Goal: Information Seeking & Learning: Learn about a topic

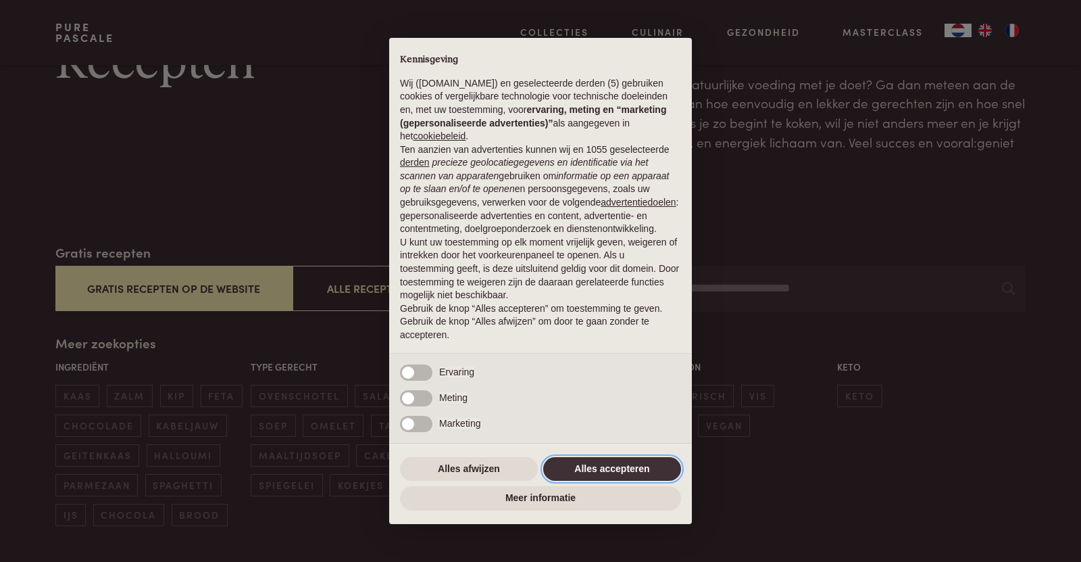
click at [597, 468] on button "Alles accepteren" at bounding box center [612, 469] width 138 height 24
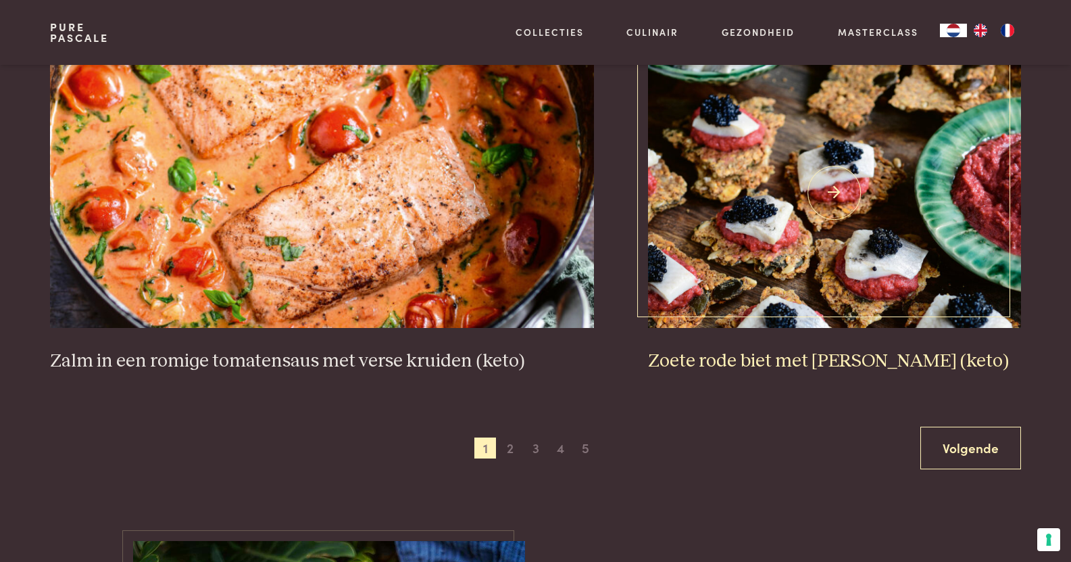
scroll to position [2433, 0]
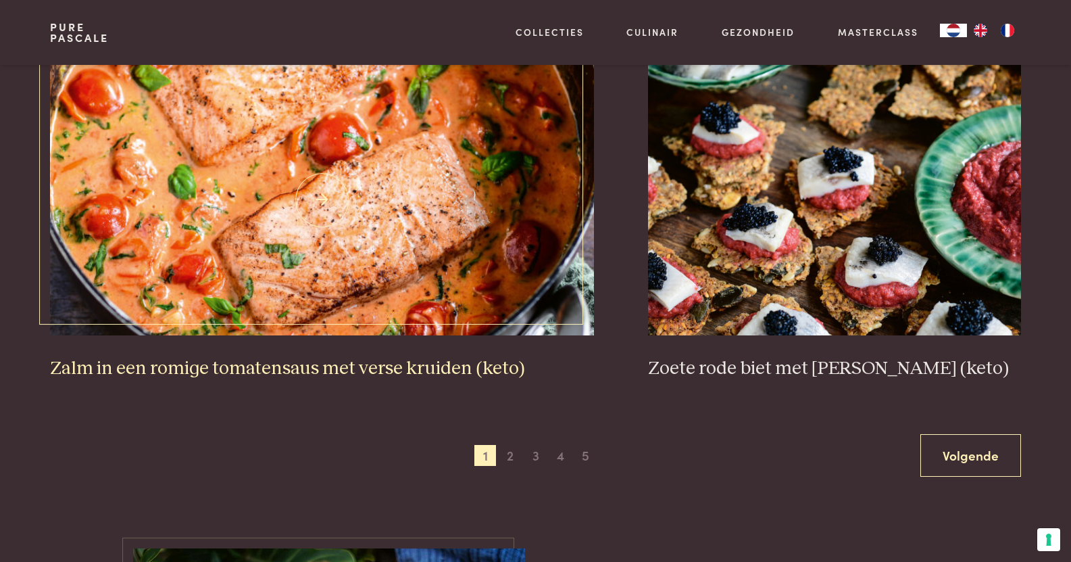
click at [461, 253] on img at bounding box center [322, 200] width 544 height 270
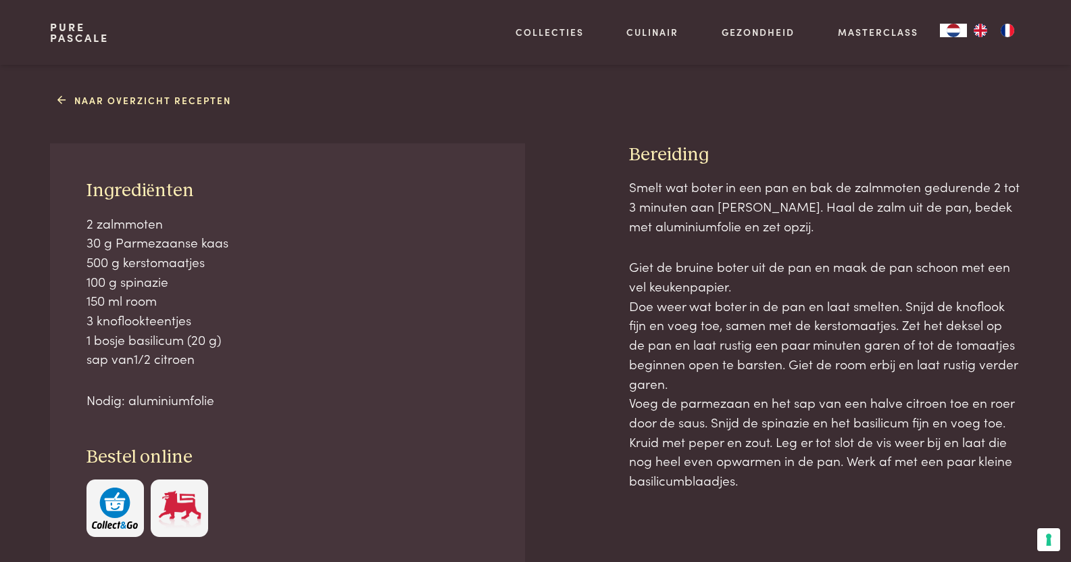
scroll to position [473, 0]
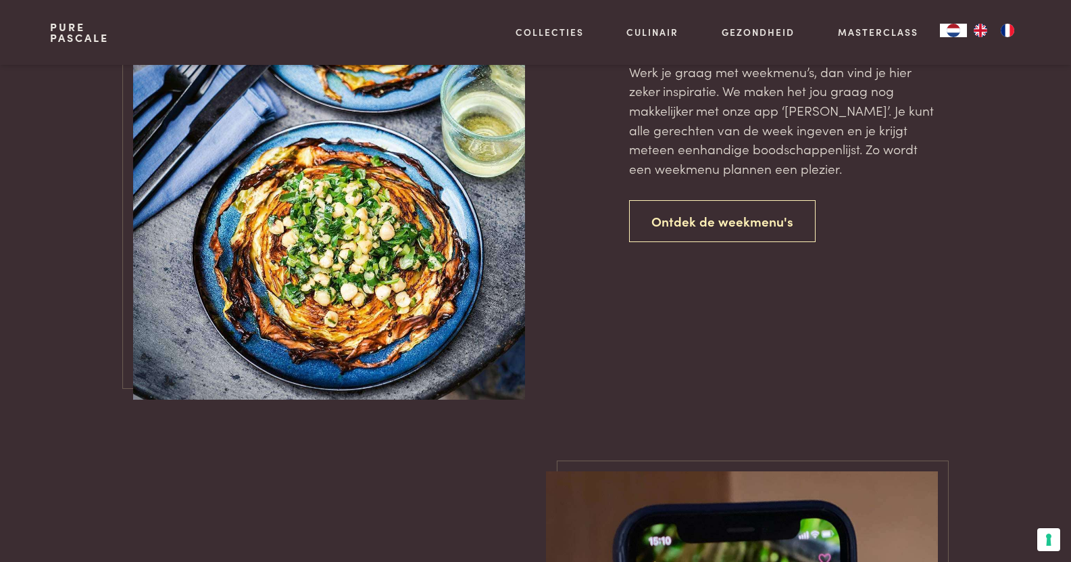
scroll to position [3177, 0]
